Goal: Use online tool/utility: Utilize a website feature to perform a specific function

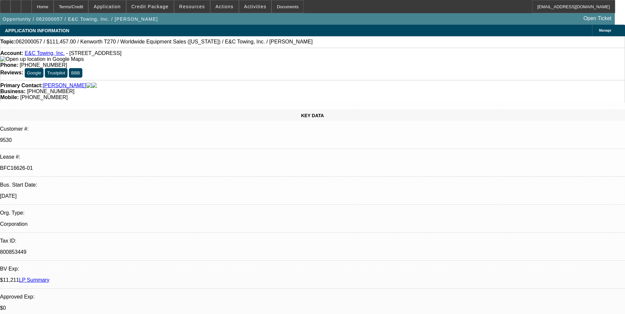
select select "0"
select select "0.1"
select select "0"
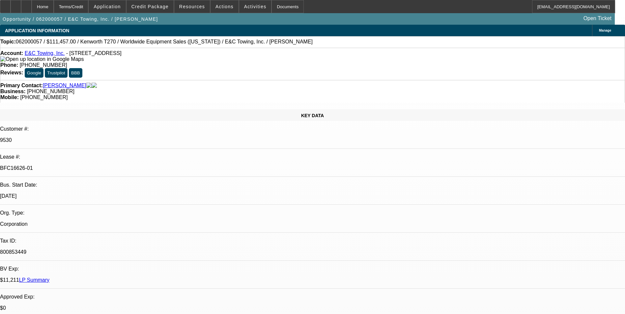
select select "0"
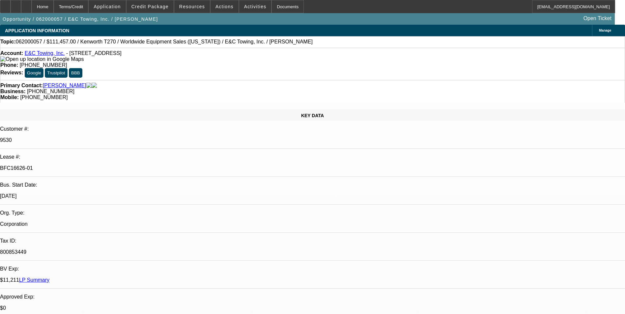
select select "0"
select select "0.1"
select select "1"
select select "7"
select select "4"
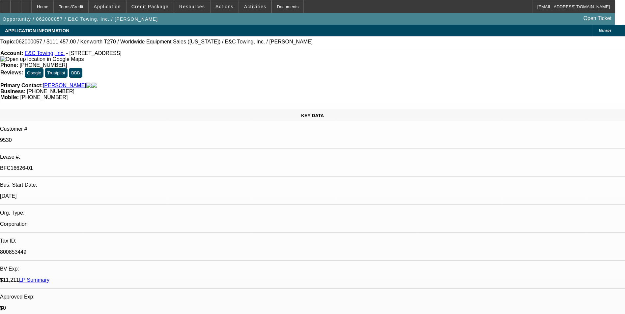
select select "1"
select select "6"
select select "1"
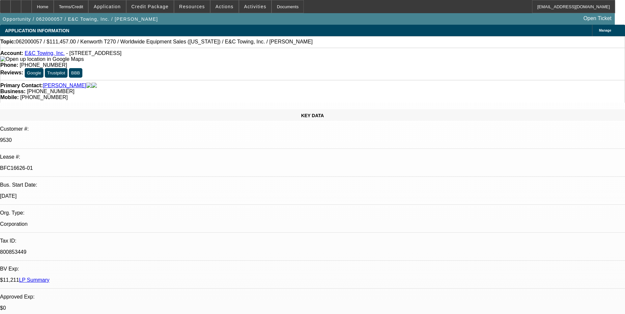
select select "6"
select select "1"
select select "7"
select select "4"
select select "0"
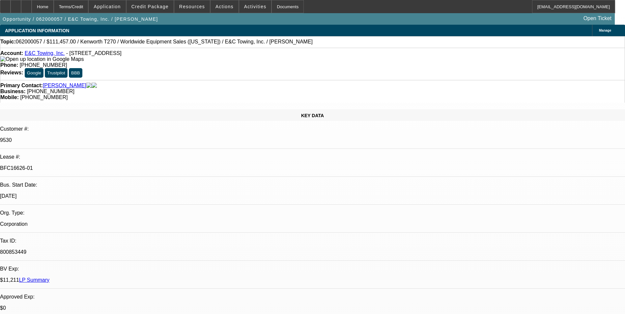
select select "0"
select select "0.1"
select select "0"
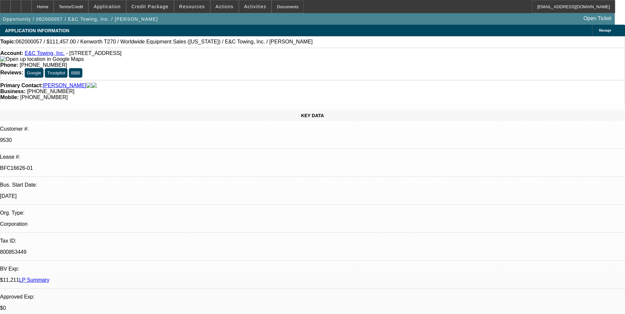
select select "0"
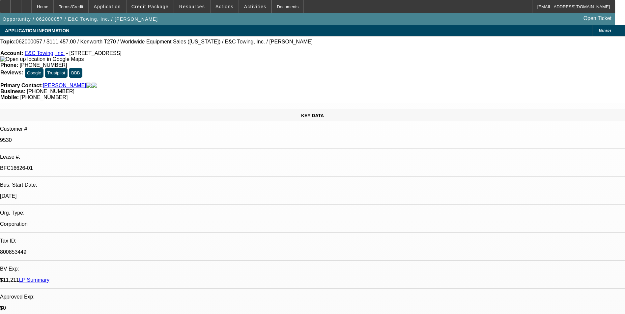
select select "0.1"
select select "1"
select select "7"
select select "4"
select select "1"
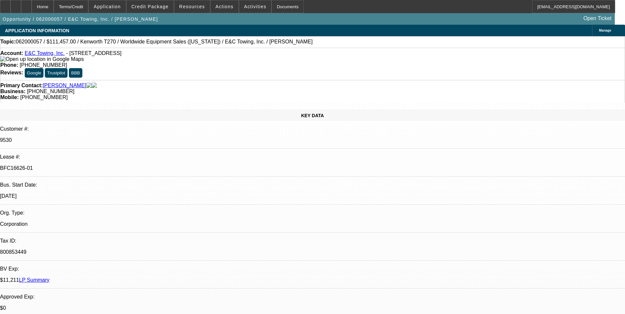
select select "1"
select select "6"
select select "1"
select select "6"
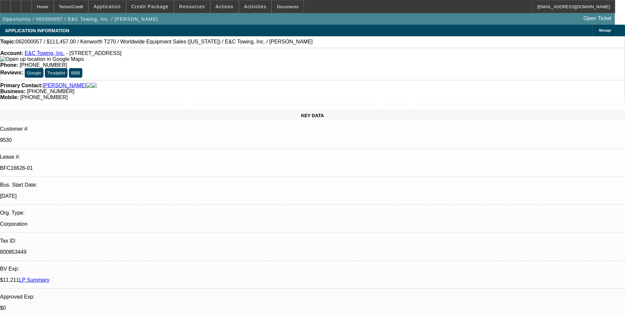
select select "1"
select select "7"
select select "4"
